Goal: Information Seeking & Learning: Learn about a topic

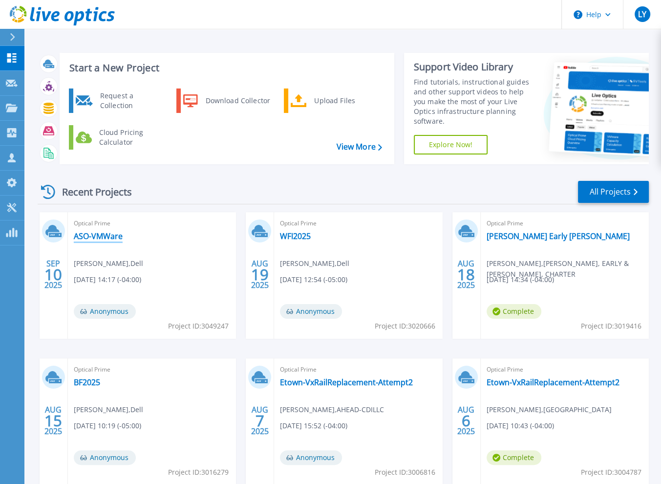
click at [108, 241] on link "ASO-VMWare" at bounding box center [98, 236] width 49 height 10
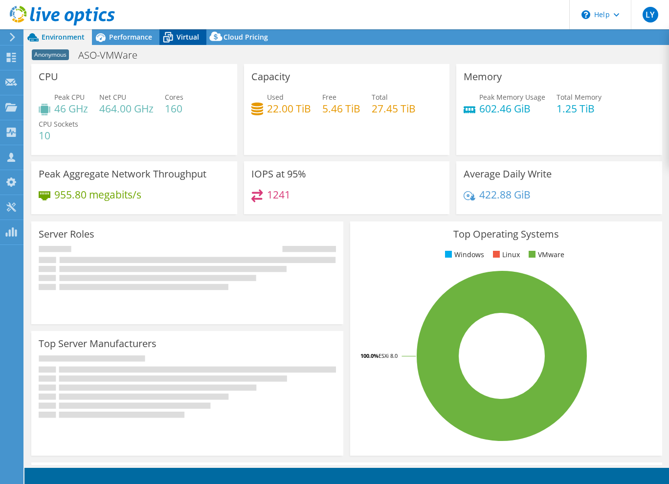
select select "USD"
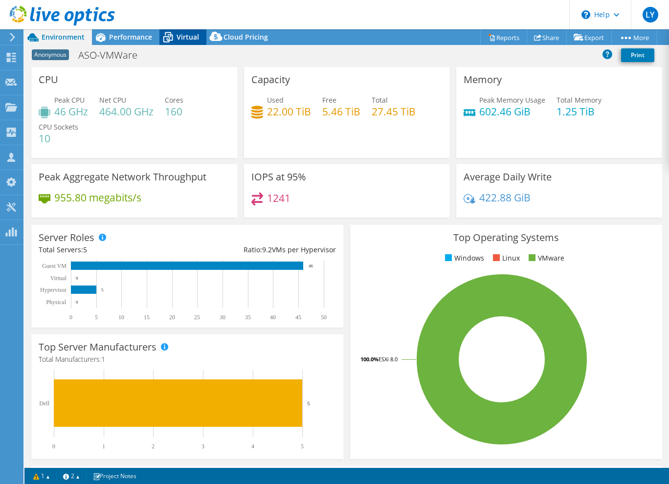
click at [176, 38] on icon at bounding box center [167, 37] width 17 height 17
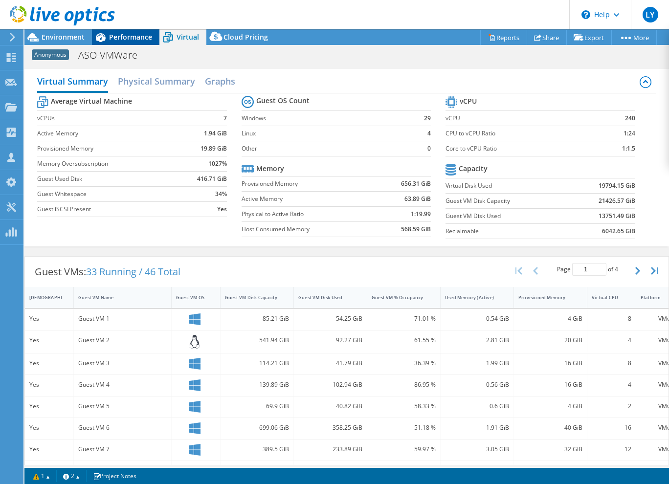
click at [126, 36] on span "Performance" at bounding box center [130, 36] width 43 height 9
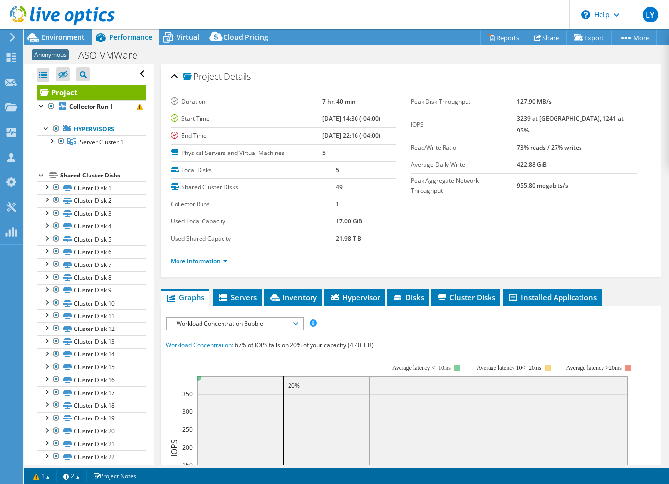
drag, startPoint x: 537, startPoint y: 116, endPoint x: 616, endPoint y: 119, distance: 79.2
click at [616, 119] on tr "IOPS 3239 at Peak, 1241 at 95%" at bounding box center [524, 124] width 226 height 29
drag, startPoint x: 616, startPoint y: 119, endPoint x: 605, endPoint y: 203, distance: 84.3
click at [605, 203] on section "Duration 7 hr, 40 min Start Time 09/02/2025, 14:36 (-04:00) End Time 09/02/2025…" at bounding box center [411, 183] width 480 height 181
click at [202, 261] on link "More Information" at bounding box center [199, 261] width 57 height 8
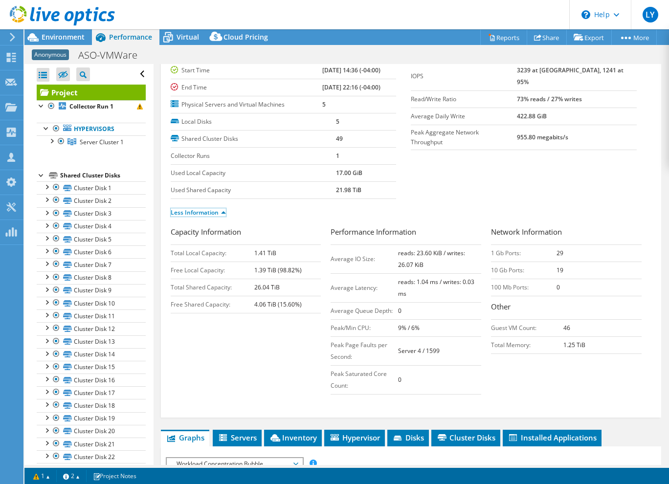
scroll to position [49, 0]
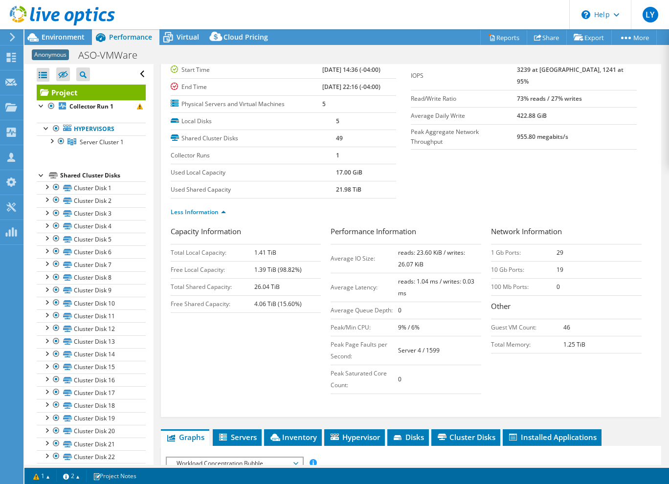
click at [420, 248] on b "reads: 23.60 KiB / writes: 26.07 KiB" at bounding box center [431, 258] width 67 height 20
drag, startPoint x: 410, startPoint y: 249, endPoint x: 439, endPoint y: 249, distance: 29.8
click at [439, 249] on b "reads: 23.60 KiB / writes: 26.07 KiB" at bounding box center [431, 258] width 67 height 20
click at [444, 250] on b "reads: 23.60 KiB / writes: 26.07 KiB" at bounding box center [431, 258] width 67 height 20
drag, startPoint x: 414, startPoint y: 251, endPoint x: 442, endPoint y: 252, distance: 28.4
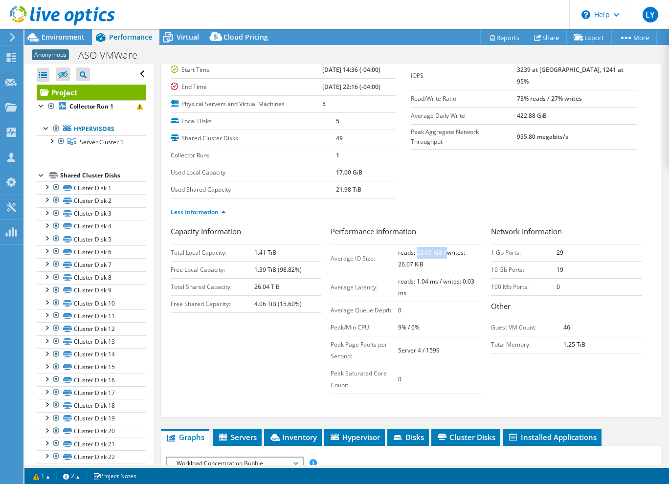
click at [442, 252] on b "reads: 23.60 KiB / writes: 26.07 KiB" at bounding box center [431, 258] width 67 height 20
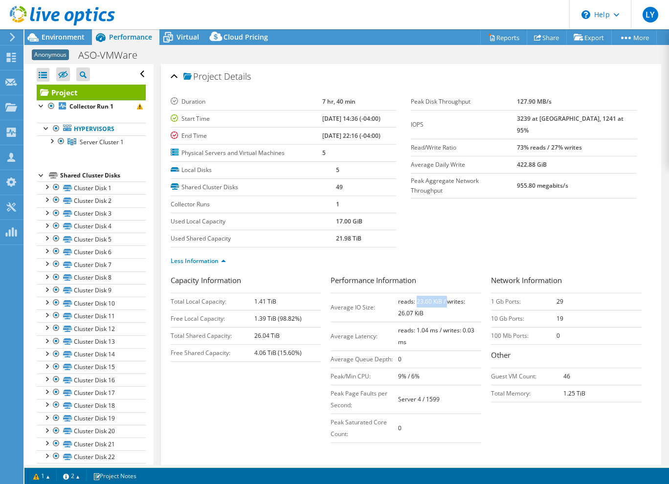
scroll to position [0, 0]
